Goal: Information Seeking & Learning: Check status

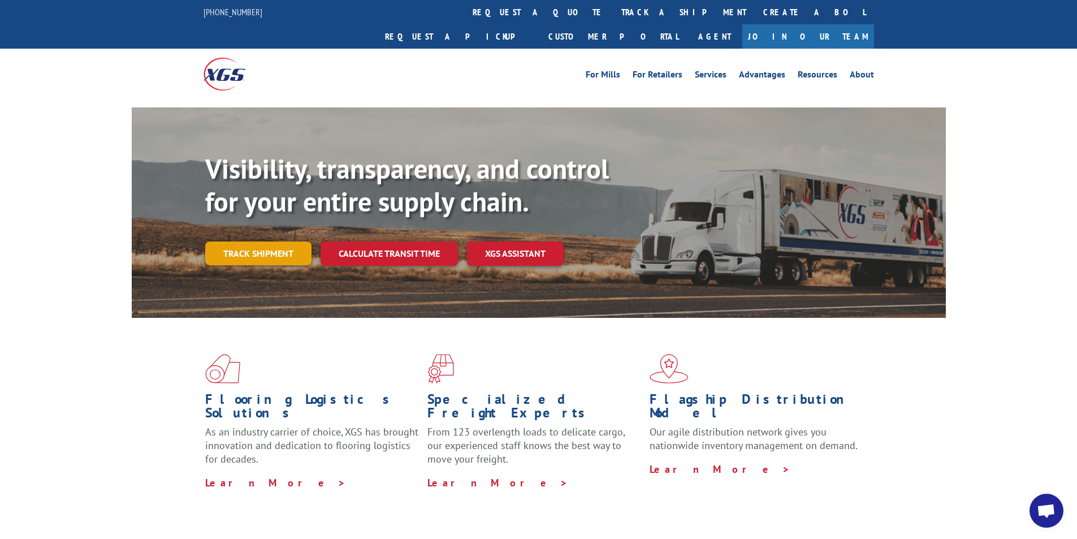
click at [247, 241] on link "Track shipment" at bounding box center [258, 253] width 106 height 24
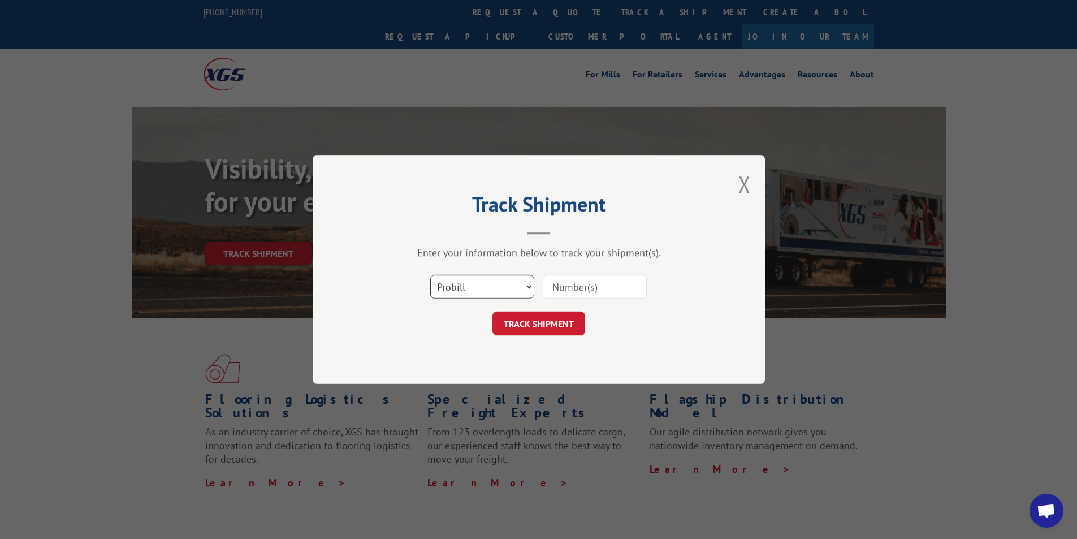
click at [478, 288] on select "Select category... Probill BOL PO" at bounding box center [482, 287] width 104 height 24
select select "po"
click at [430, 275] on select "Select category... Probill BOL PO" at bounding box center [482, 287] width 104 height 24
click at [552, 291] on input at bounding box center [595, 287] width 104 height 24
paste input "19410362"
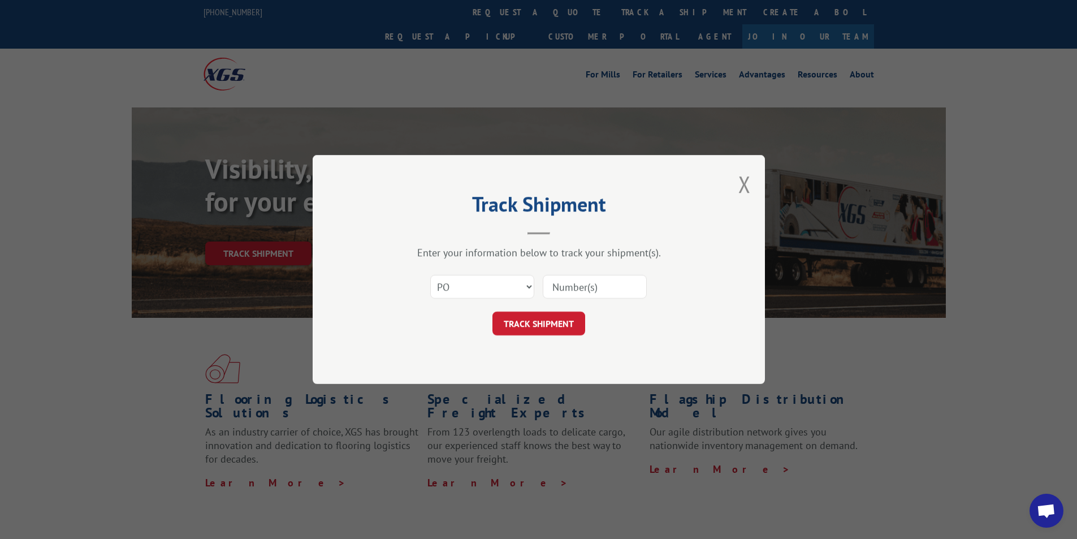
type input "19410362"
click at [559, 319] on button "TRACK SHIPMENT" at bounding box center [538, 323] width 93 height 24
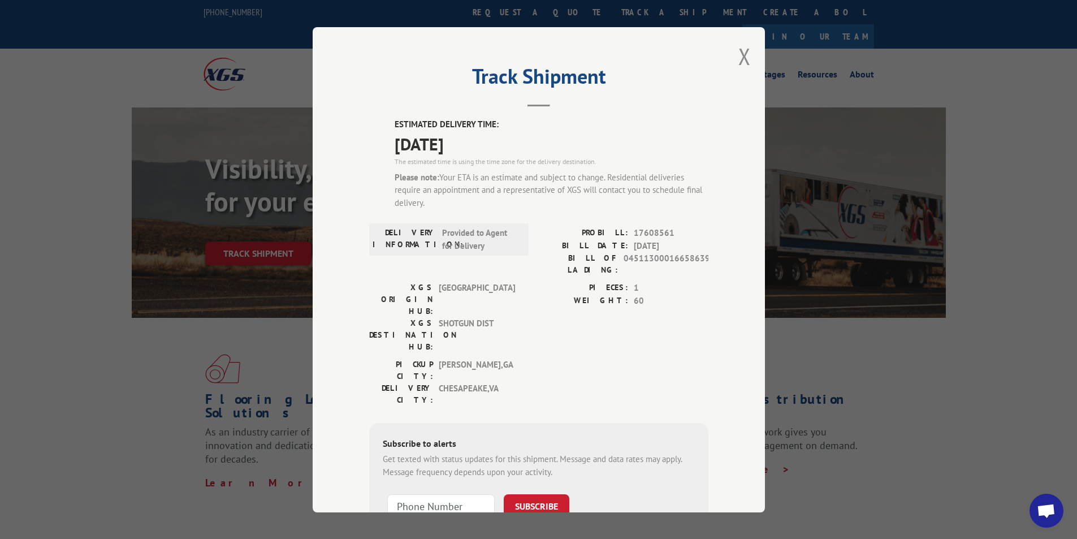
click at [555, 358] on div "PICKUP CITY: [GEOGRAPHIC_DATA] , [GEOGRAPHIC_DATA] DELIVERY CITY: [GEOGRAPHIC_D…" at bounding box center [538, 384] width 339 height 53
click at [741, 57] on button "Close modal" at bounding box center [744, 56] width 12 height 30
